Goal: Task Accomplishment & Management: Manage account settings

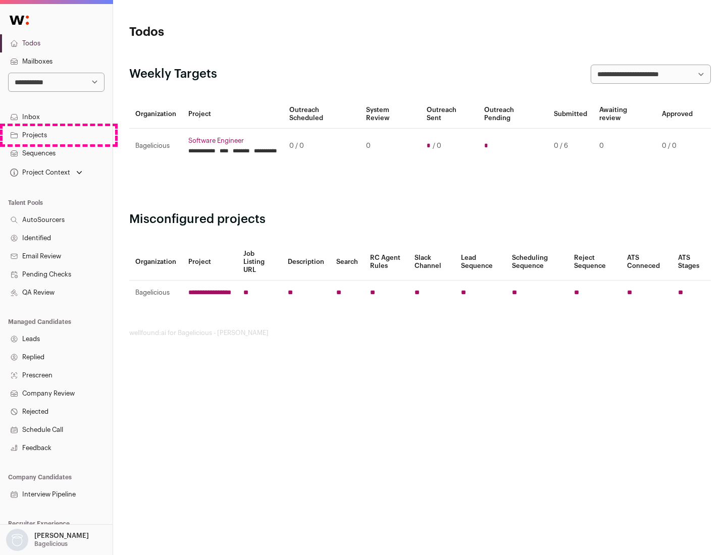
click at [56, 135] on link "Projects" at bounding box center [56, 135] width 113 height 18
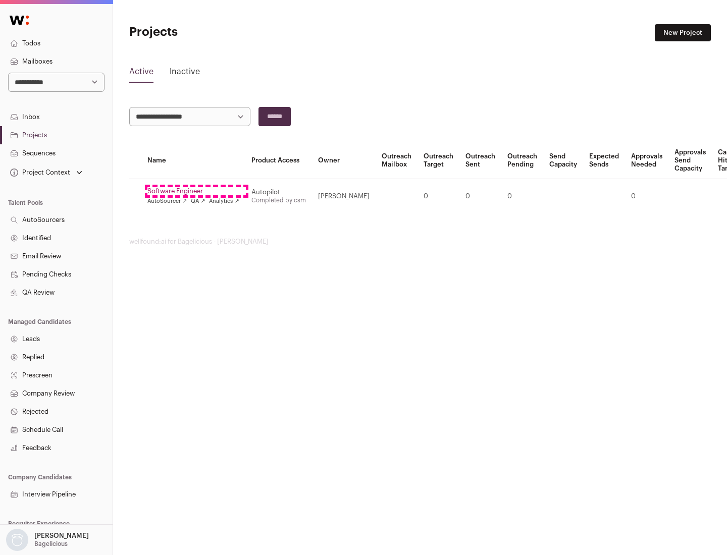
click at [196, 191] on link "Software Engineer" at bounding box center [193, 191] width 92 height 8
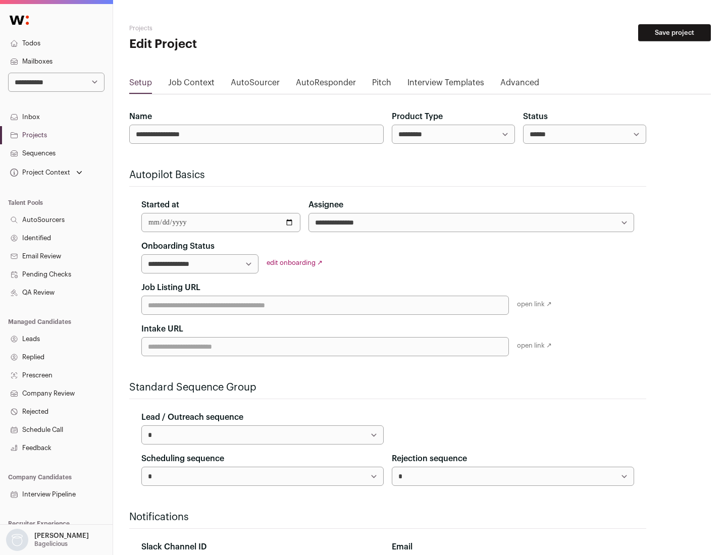
click at [674, 33] on button "Save project" at bounding box center [674, 32] width 73 height 17
